Goal: Navigation & Orientation: Find specific page/section

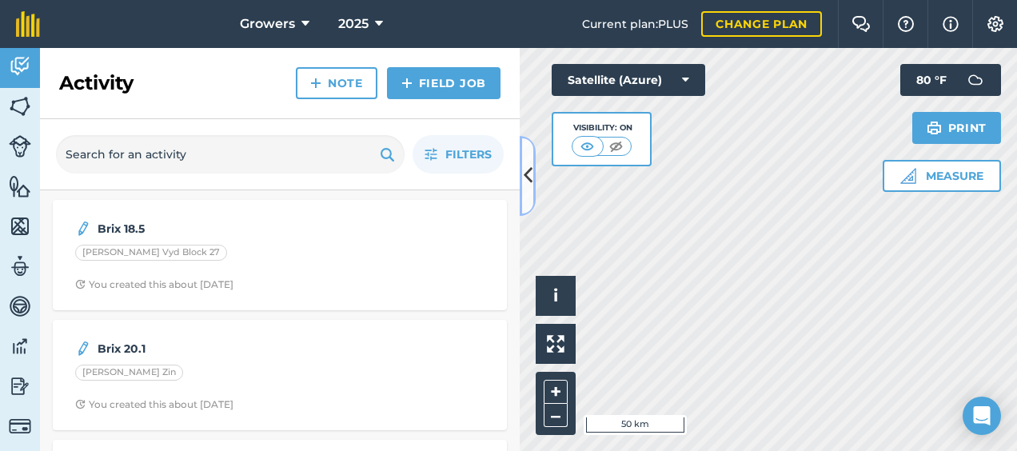
click at [524, 171] on icon at bounding box center [528, 176] width 9 height 28
